Goal: Information Seeking & Learning: Learn about a topic

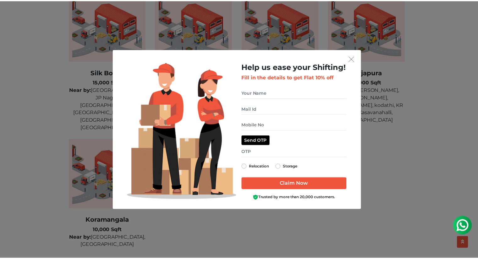
scroll to position [1589, 0]
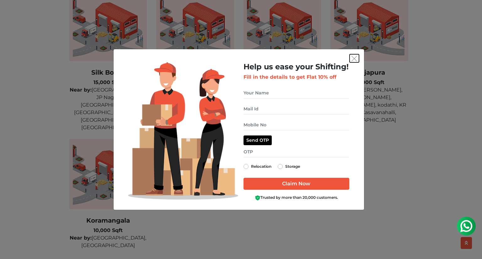
click at [354, 61] on img "get free quote dialog" at bounding box center [355, 59] width 6 height 6
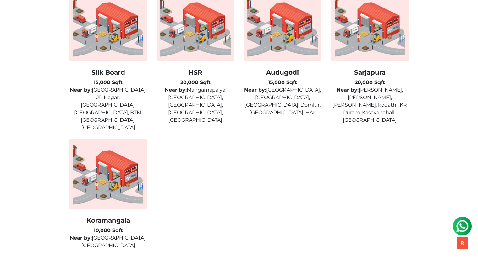
scroll to position [1574, 0]
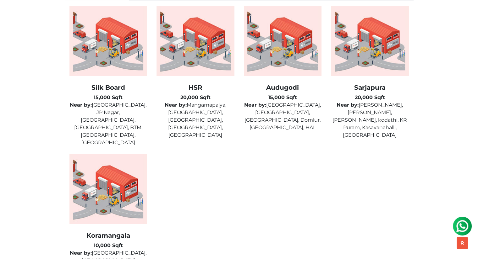
click at [362, 64] on img at bounding box center [370, 41] width 78 height 70
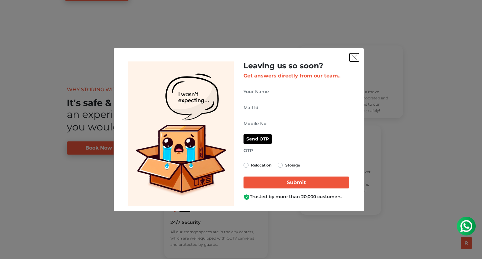
click at [353, 55] on img "get free quote dialog" at bounding box center [355, 58] width 6 height 6
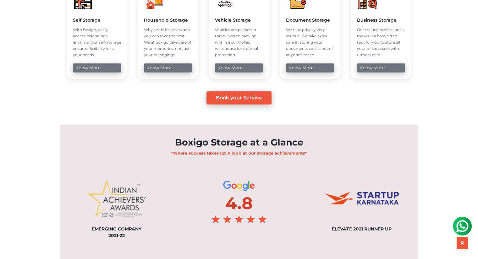
scroll to position [437, 0]
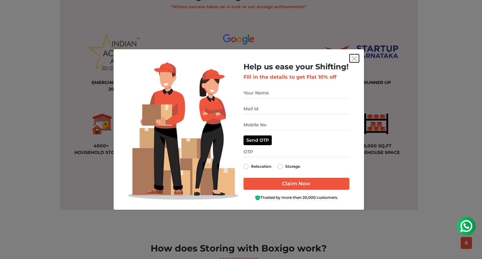
click at [354, 58] on img "get free quote dialog" at bounding box center [355, 59] width 6 height 6
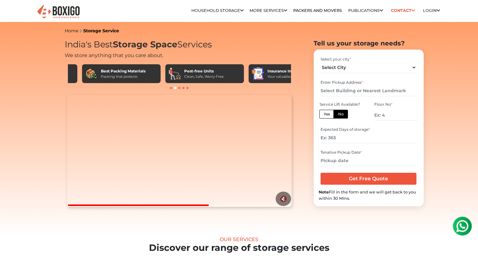
scroll to position [0, 68]
click at [168, 145] on video "Your browser does not support the video tag." at bounding box center [179, 151] width 225 height 112
click at [178, 159] on video "Your browser does not support the video tag." at bounding box center [179, 151] width 225 height 112
click at [287, 206] on button "🔇" at bounding box center [282, 199] width 15 height 14
click at [70, 206] on div at bounding box center [165, 206] width 194 height 2
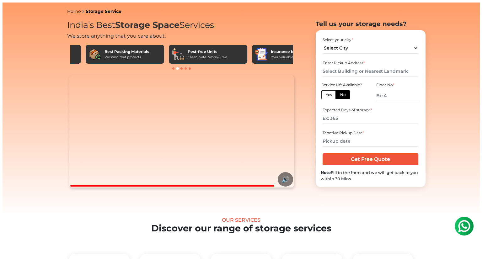
scroll to position [0, 0]
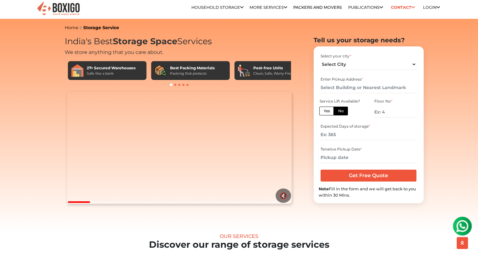
scroll to position [8, 0]
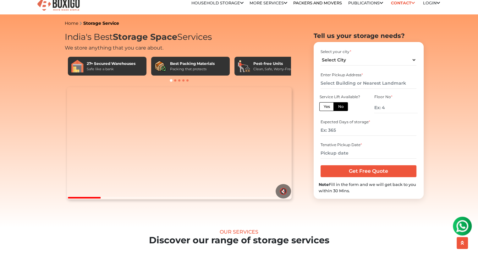
click at [187, 62] on div "Best Packing Materials" at bounding box center [192, 64] width 45 height 6
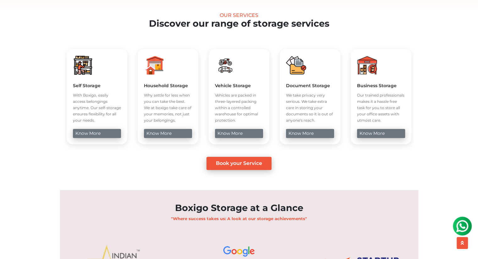
scroll to position [225, 0]
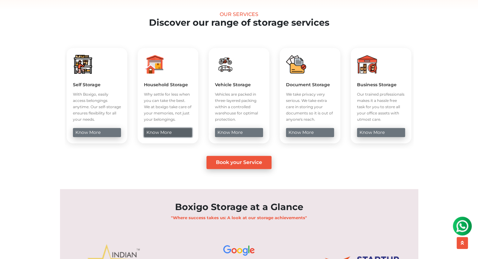
click at [163, 137] on link "know more" at bounding box center [168, 132] width 48 height 9
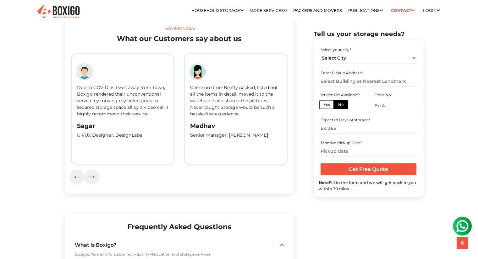
scroll to position [1338, 0]
click at [95, 170] on button "button" at bounding box center [91, 177] width 15 height 15
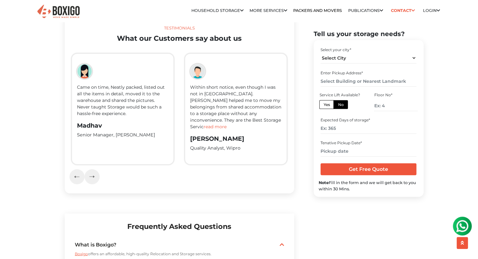
click at [226, 124] on span "read more" at bounding box center [214, 127] width 23 height 6
click at [94, 176] on img "button" at bounding box center [91, 177] width 5 height 3
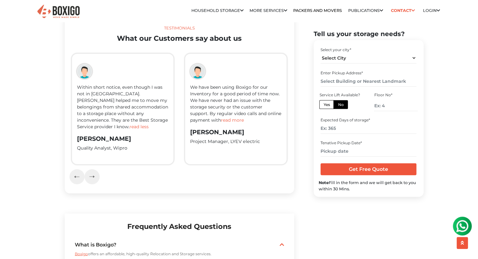
click at [237, 117] on span "read more" at bounding box center [232, 120] width 23 height 6
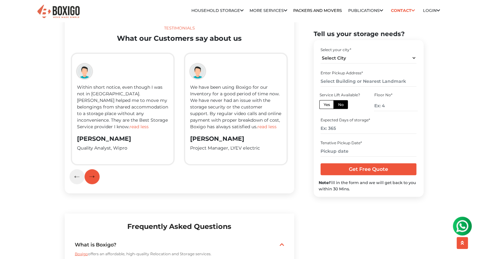
click at [95, 170] on button "button" at bounding box center [91, 177] width 15 height 15
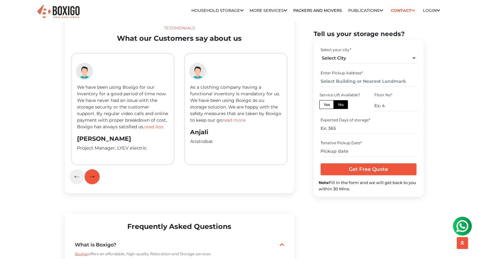
click at [95, 170] on button "button" at bounding box center [91, 177] width 15 height 15
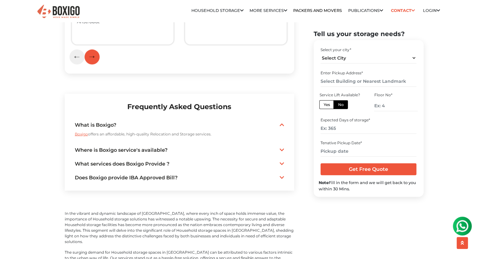
scroll to position [1458, 0]
click at [214, 146] on link "Where is Boxigo service's available?" at bounding box center [179, 150] width 209 height 8
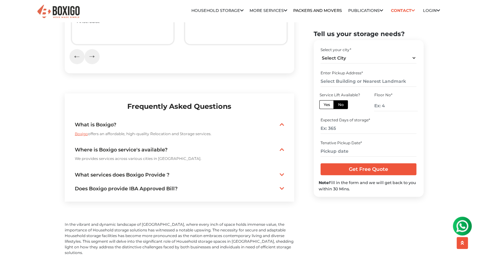
click at [216, 171] on link "What services does Boxigo Provide ?" at bounding box center [179, 175] width 209 height 8
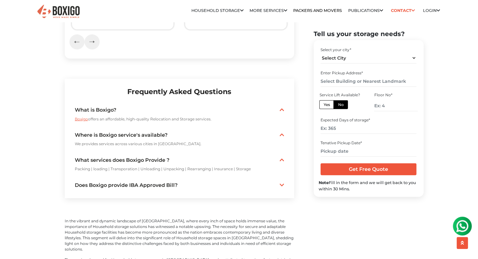
scroll to position [1473, 0]
click at [217, 182] on link "Does Boxigo provide IBA Approved Bill?" at bounding box center [179, 186] width 209 height 8
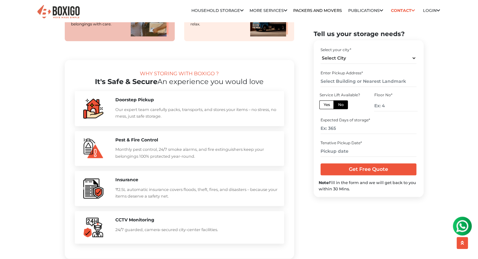
scroll to position [550, 0]
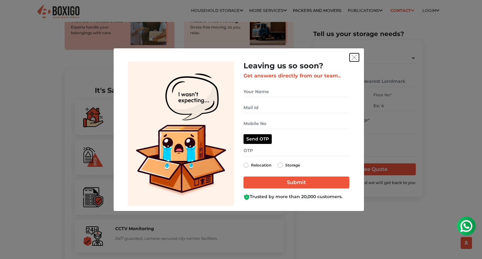
click at [355, 60] on img "get free quote dialog" at bounding box center [355, 58] width 6 height 6
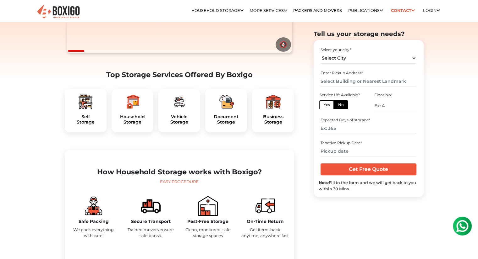
scroll to position [0, 0]
